Goal: Find specific page/section: Find specific page/section

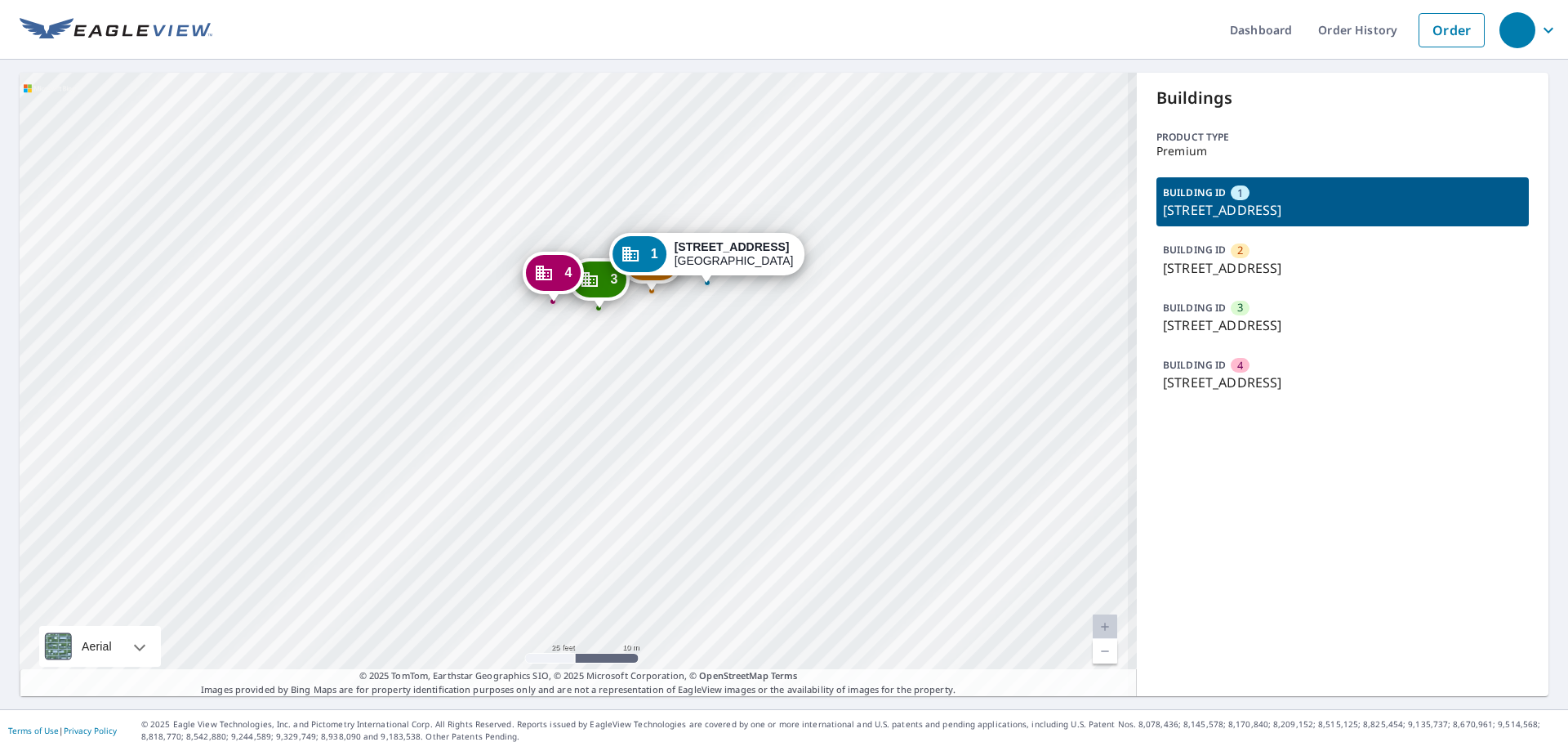
drag, startPoint x: 676, startPoint y: 268, endPoint x: 682, endPoint y: 345, distance: 77.2
click at [682, 345] on div "2 [STREET_ADDRESS] [GEOGRAPHIC_DATA][STREET_ADDRESS] [GEOGRAPHIC_DATA][STREET_A…" at bounding box center [578, 384] width 1118 height 623
drag, startPoint x: 1158, startPoint y: 211, endPoint x: 1448, endPoint y: 210, distance: 290.0
click at [1448, 210] on p "[STREET_ADDRESS]" at bounding box center [1342, 210] width 359 height 20
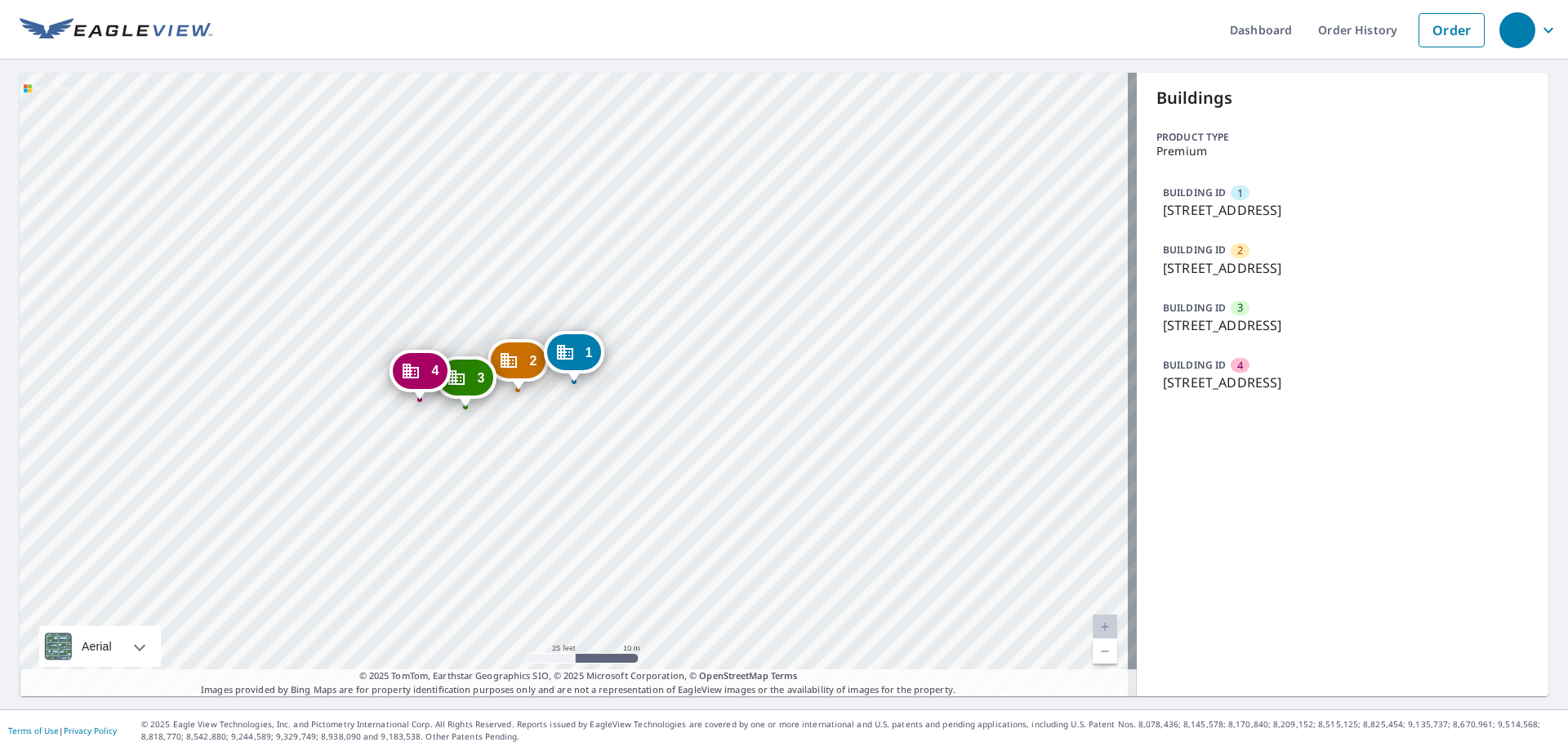
copy p "[STREET_ADDRESS]"
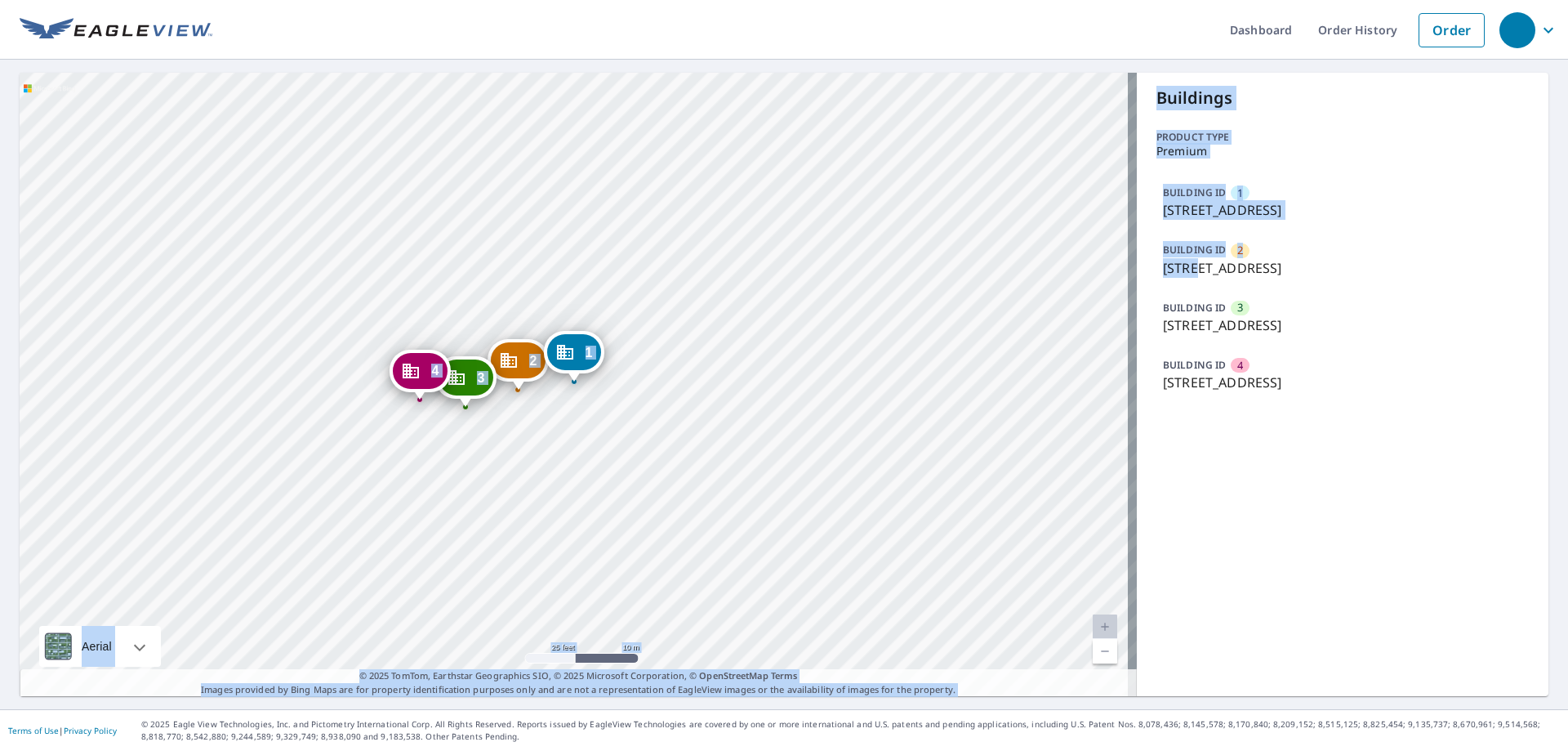
drag, startPoint x: 1187, startPoint y: 263, endPoint x: 1033, endPoint y: 249, distance: 154.6
click at [1038, 250] on div "2 [STREET_ADDRESS] [GEOGRAPHIC_DATA][STREET_ADDRESS] [GEOGRAPHIC_DATA][STREET_A…" at bounding box center [784, 384] width 1529 height 623
drag, startPoint x: 1199, startPoint y: 246, endPoint x: 1194, endPoint y: 268, distance: 22.6
click at [1200, 247] on p "BUILDING ID" at bounding box center [1194, 249] width 63 height 14
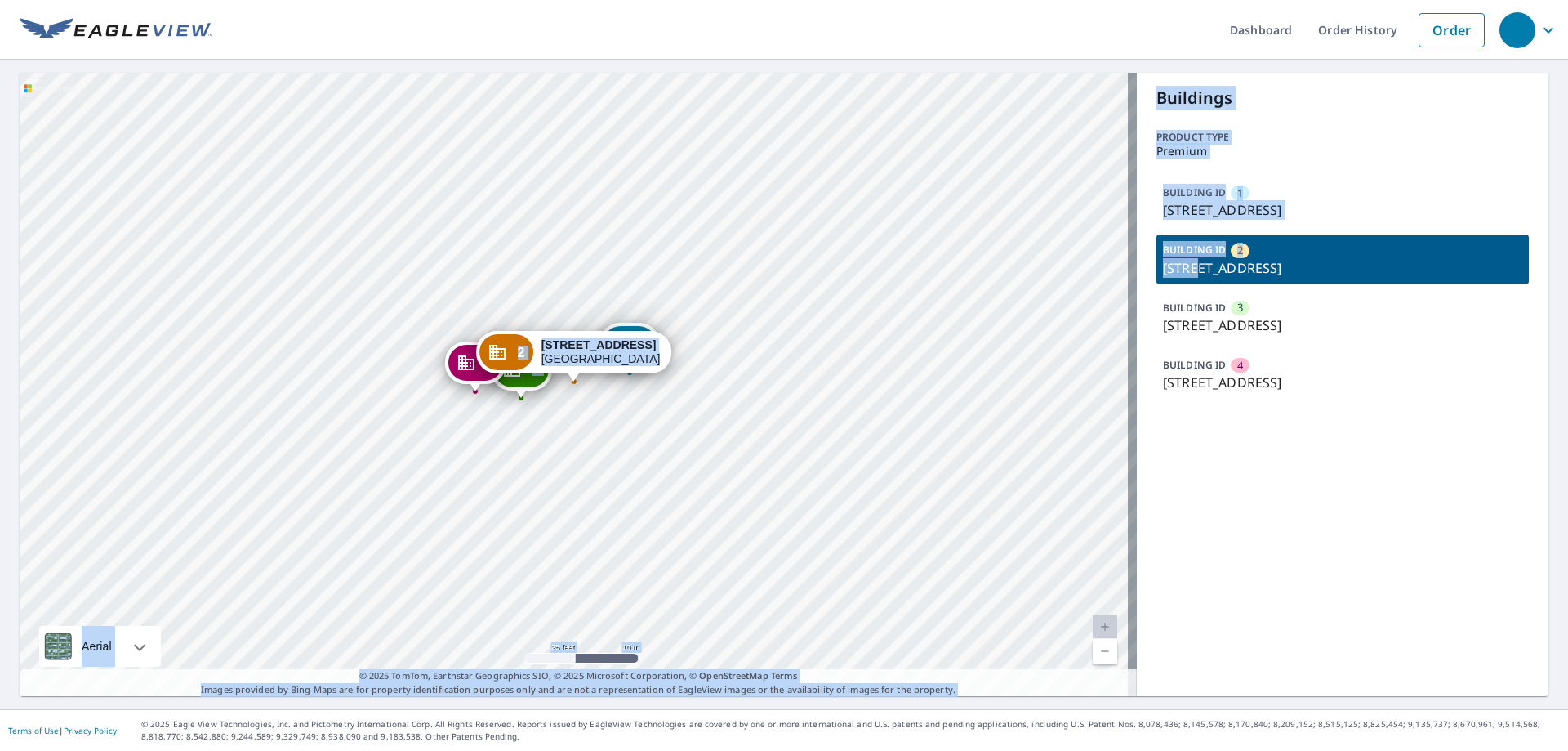
click at [1171, 268] on p "[STREET_ADDRESS]" at bounding box center [1342, 267] width 359 height 20
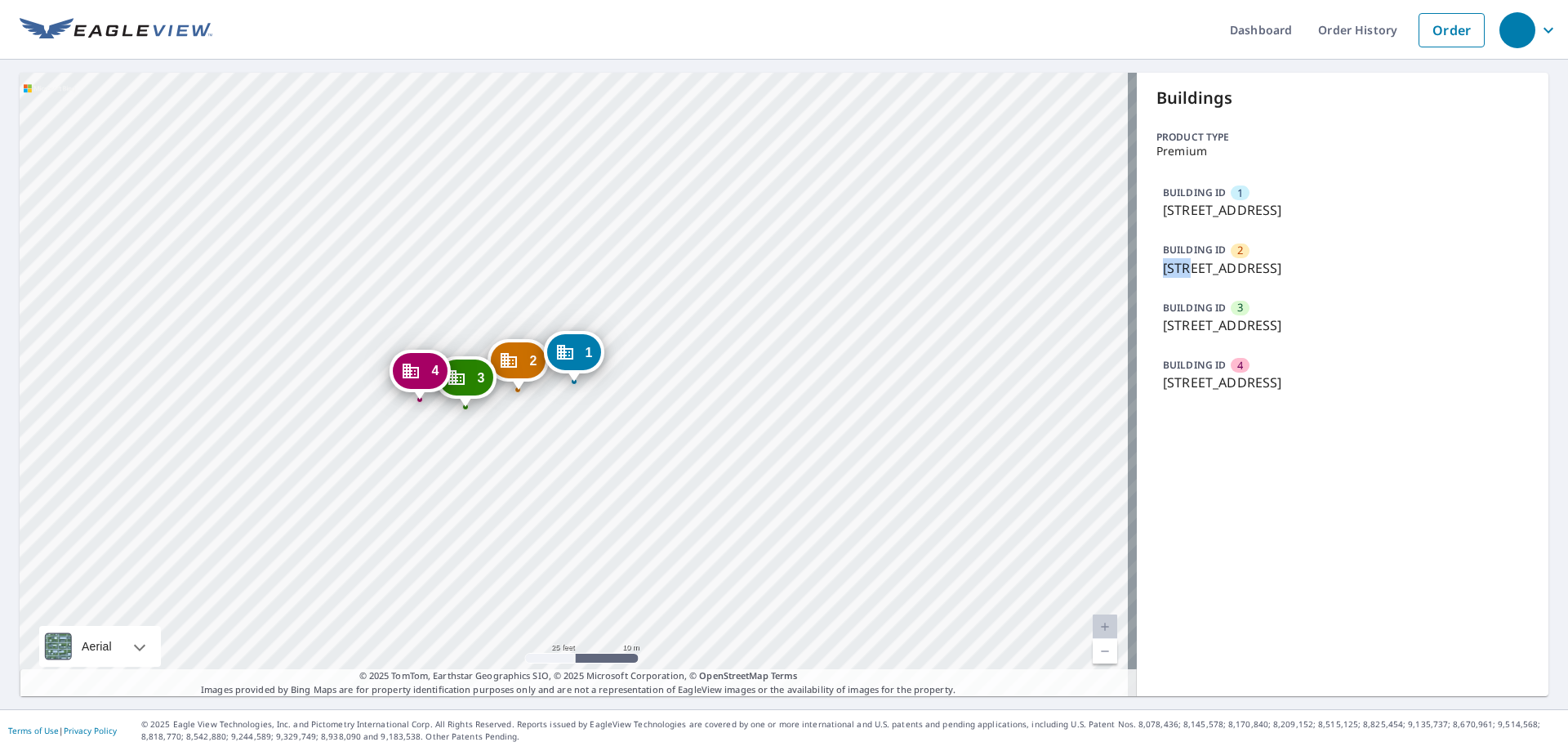
drag, startPoint x: 1184, startPoint y: 269, endPoint x: 1128, endPoint y: 268, distance: 56.0
click at [1137, 268] on div "Buildings Product type Premium BUILDING ID [GEOGRAPHIC_DATA][STREET_ADDRESS] BU…" at bounding box center [1342, 384] width 411 height 623
copy p "1020"
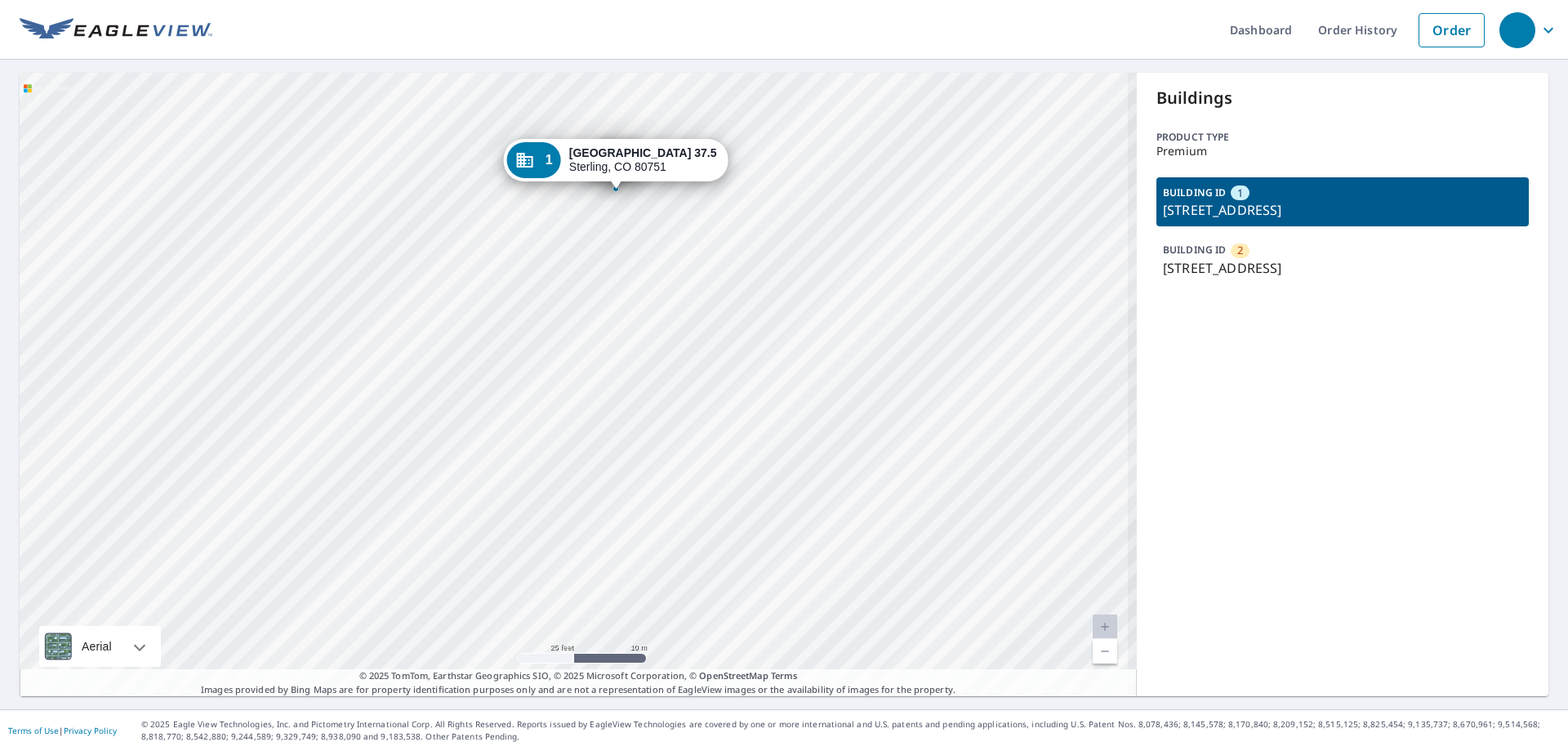
click at [1248, 242] on div "BUILDING ID 2 County Road 37.5, Sterling, CO, 80751" at bounding box center [1342, 259] width 373 height 49
